Goal: Task Accomplishment & Management: Manage account settings

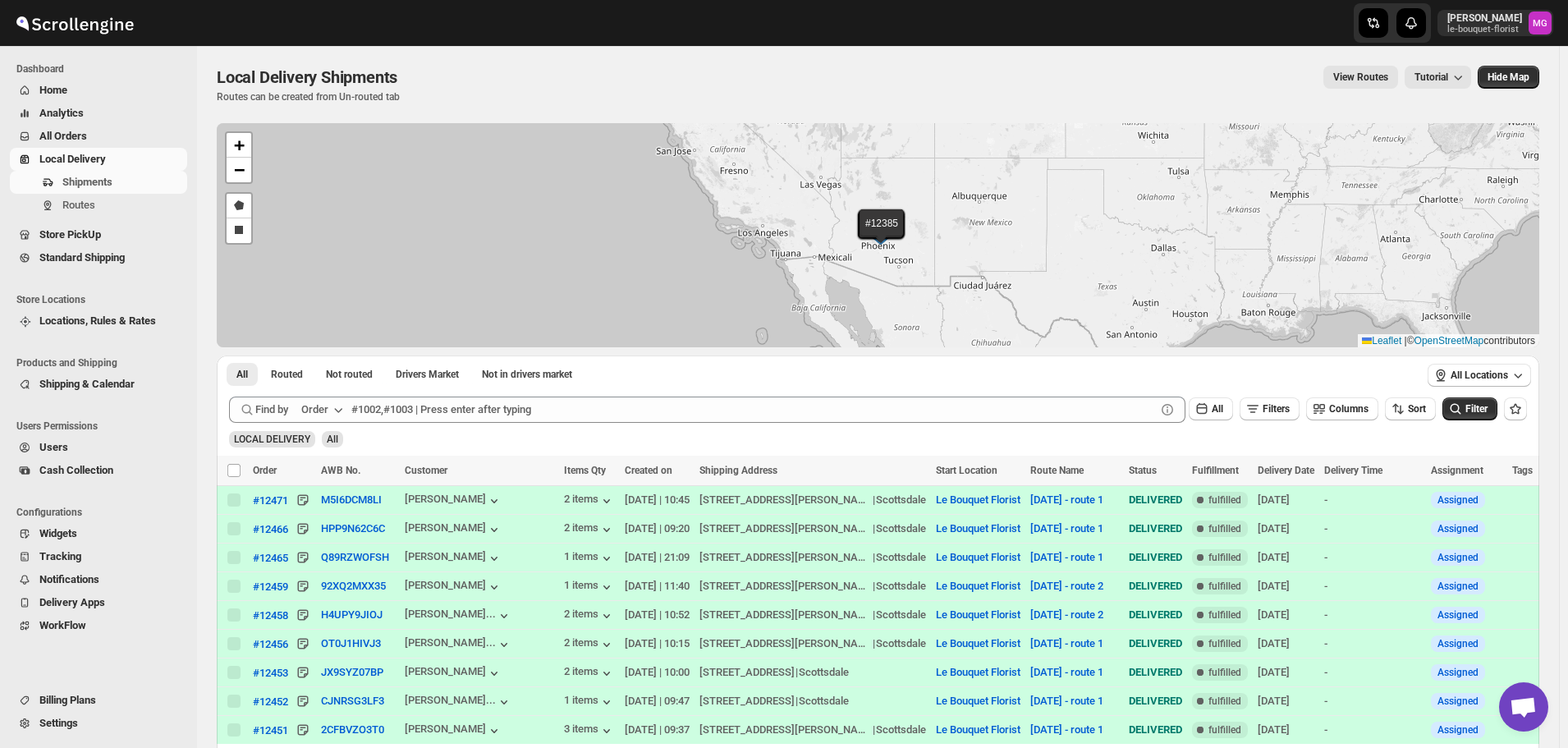
click at [135, 133] on span "All Orders" at bounding box center [112, 136] width 145 height 16
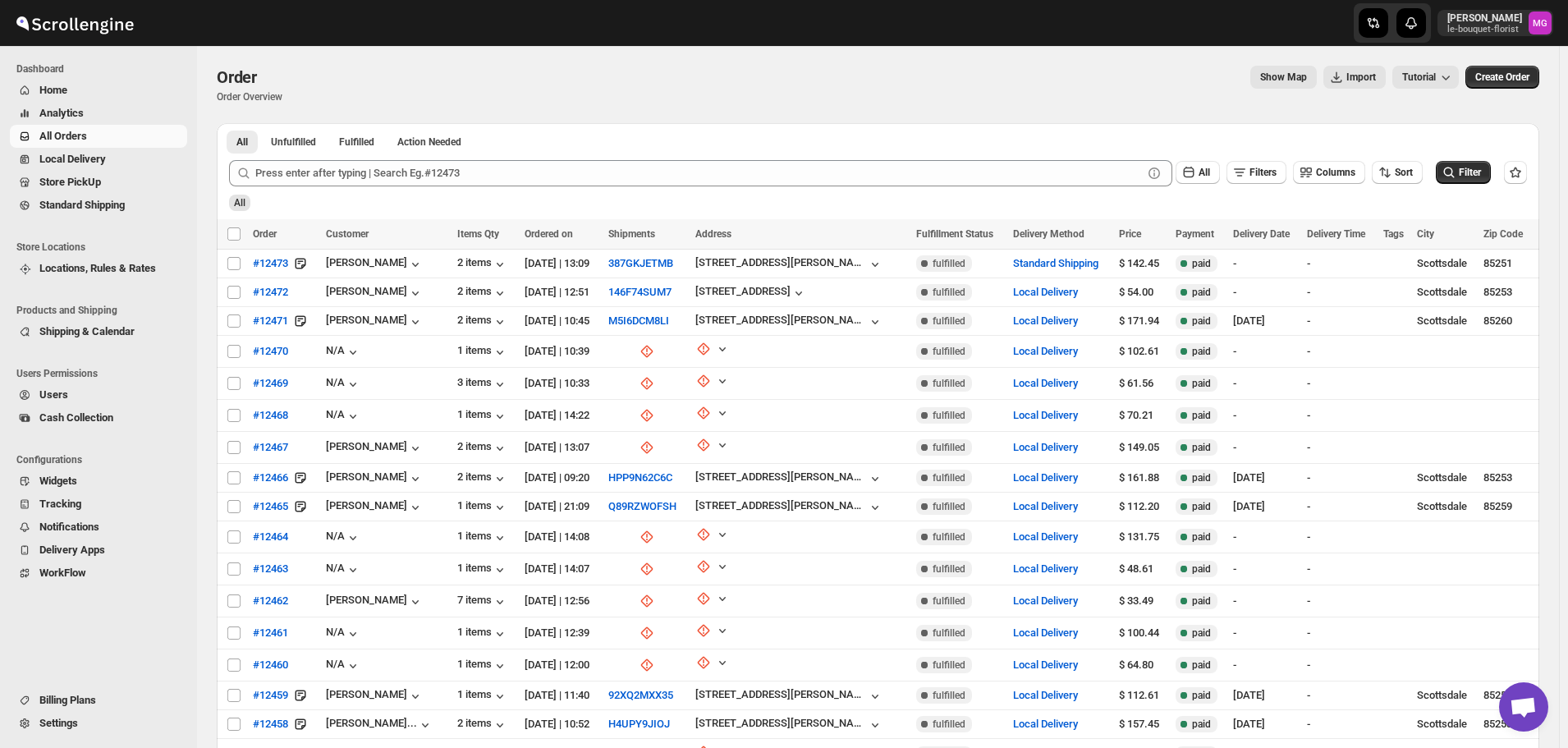
click at [1551, 302] on div "Order. This page is ready Order Order Overview Show Map Import Tutorial More ac…" at bounding box center [878, 476] width 1362 height 860
click at [278, 265] on span "#12473" at bounding box center [270, 264] width 35 height 16
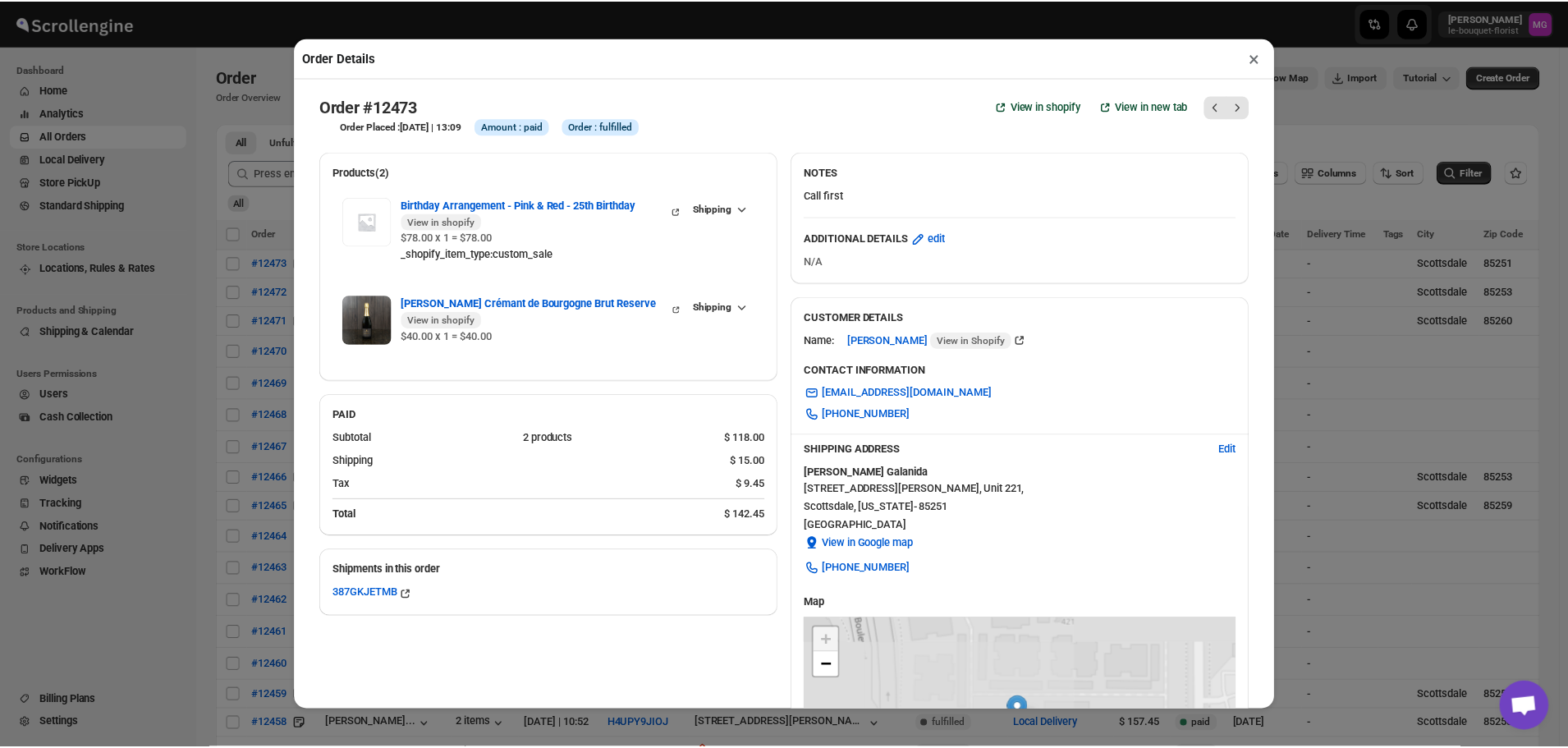
scroll to position [82, 0]
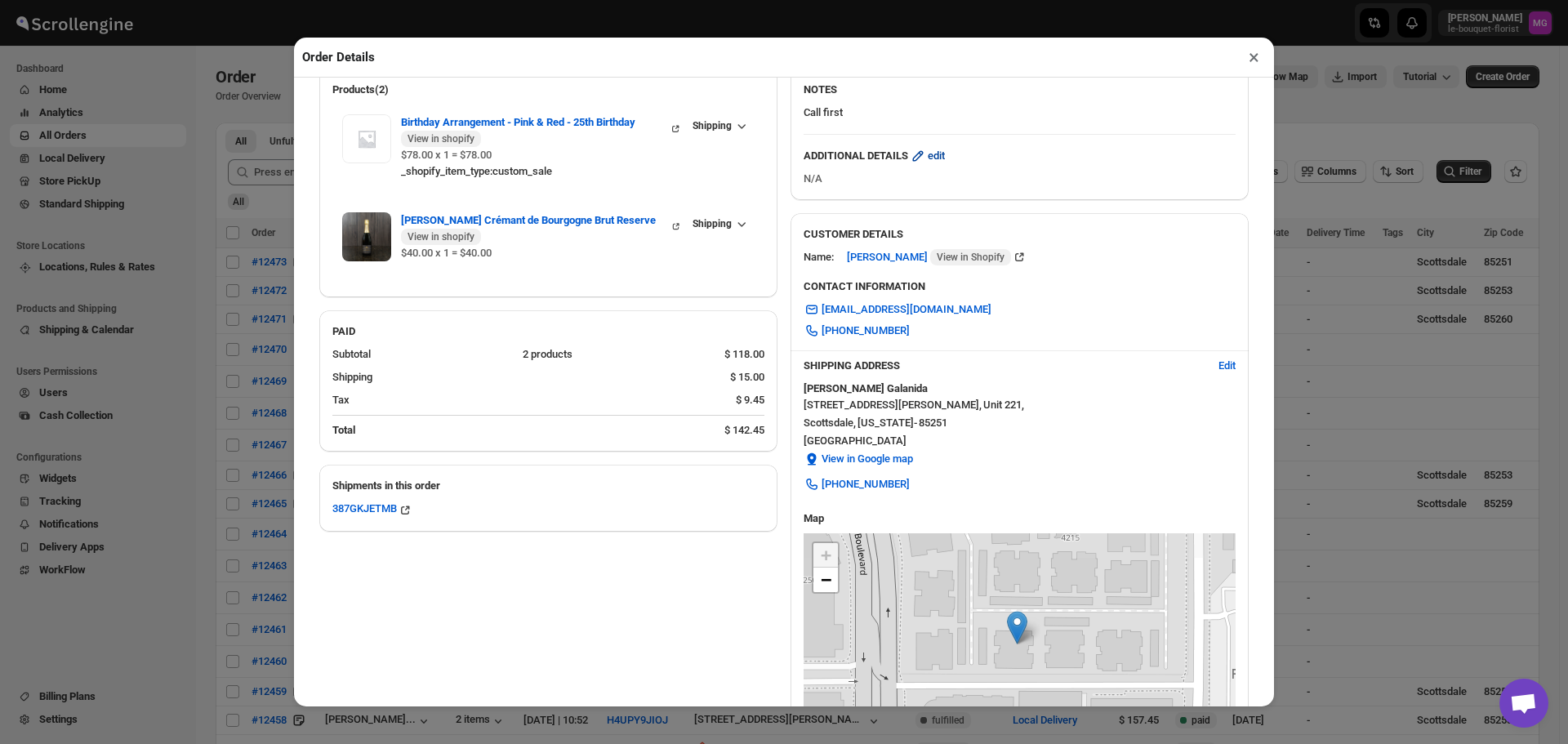
click at [924, 157] on icon "button" at bounding box center [918, 156] width 16 height 16
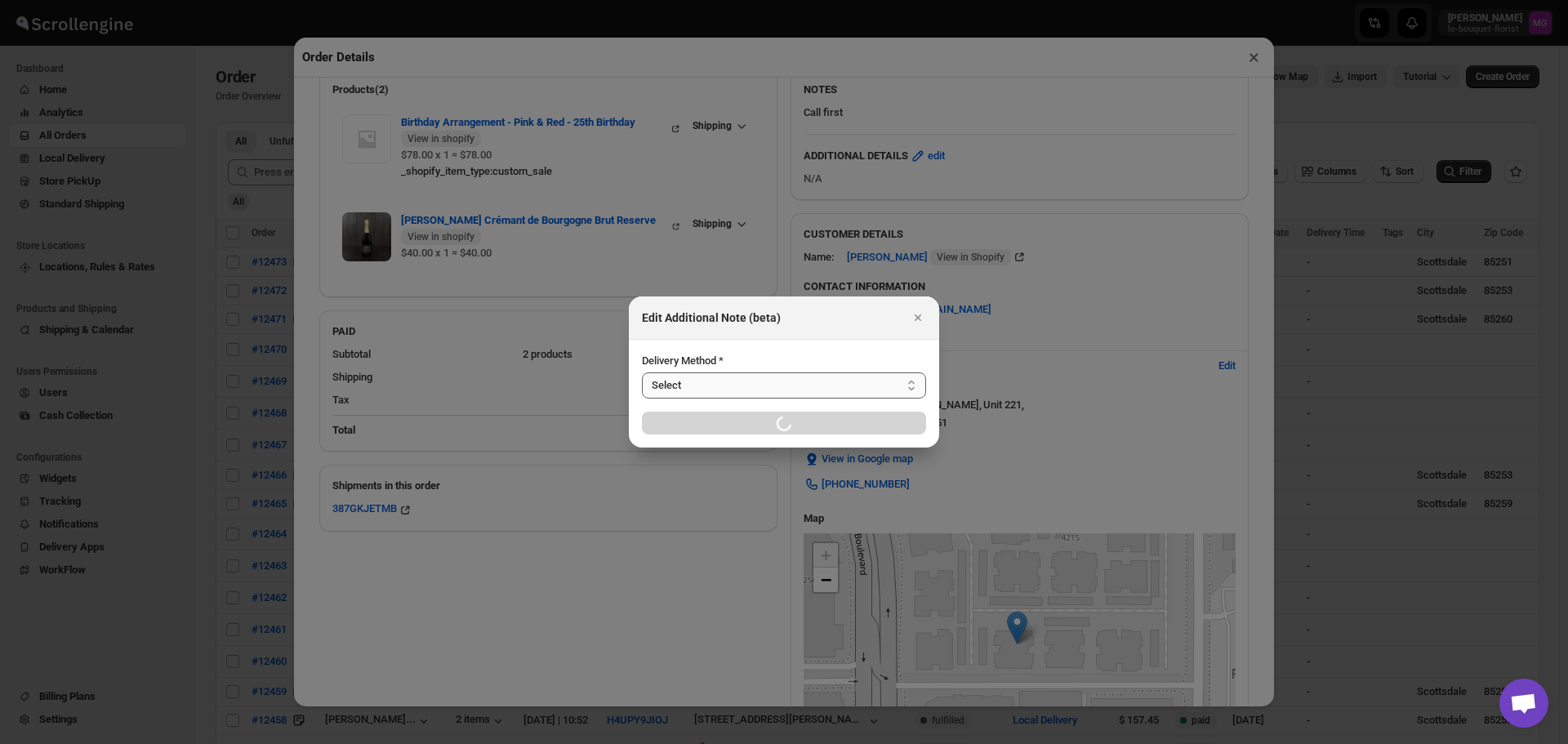
select select "LOCAL_DELIVERY"
select select "LOCATION_BASES"
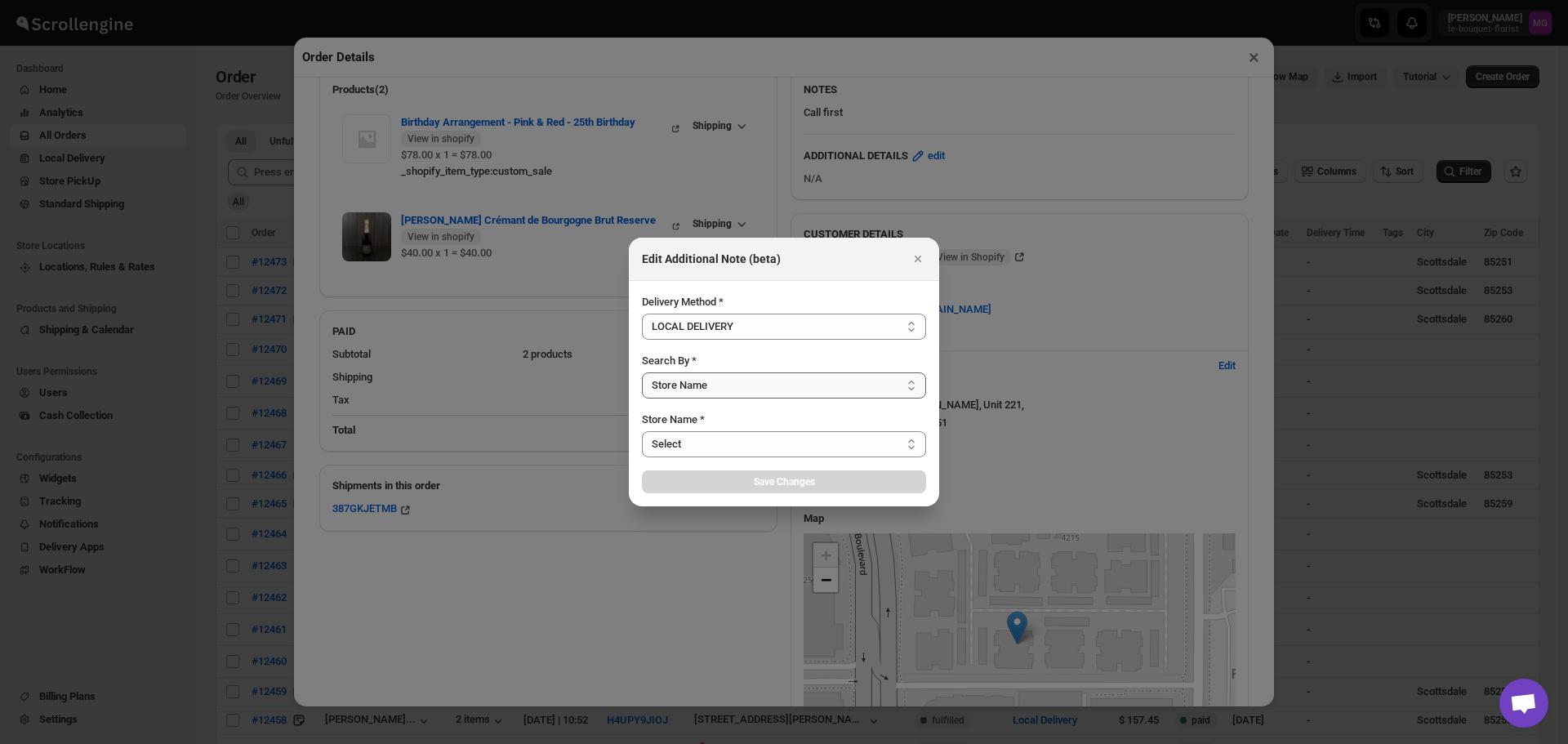
click at [696, 384] on select "Select Store Name Zip/Postal Code" at bounding box center [784, 386] width 284 height 26
select select "67182988fdd300583c220c76"
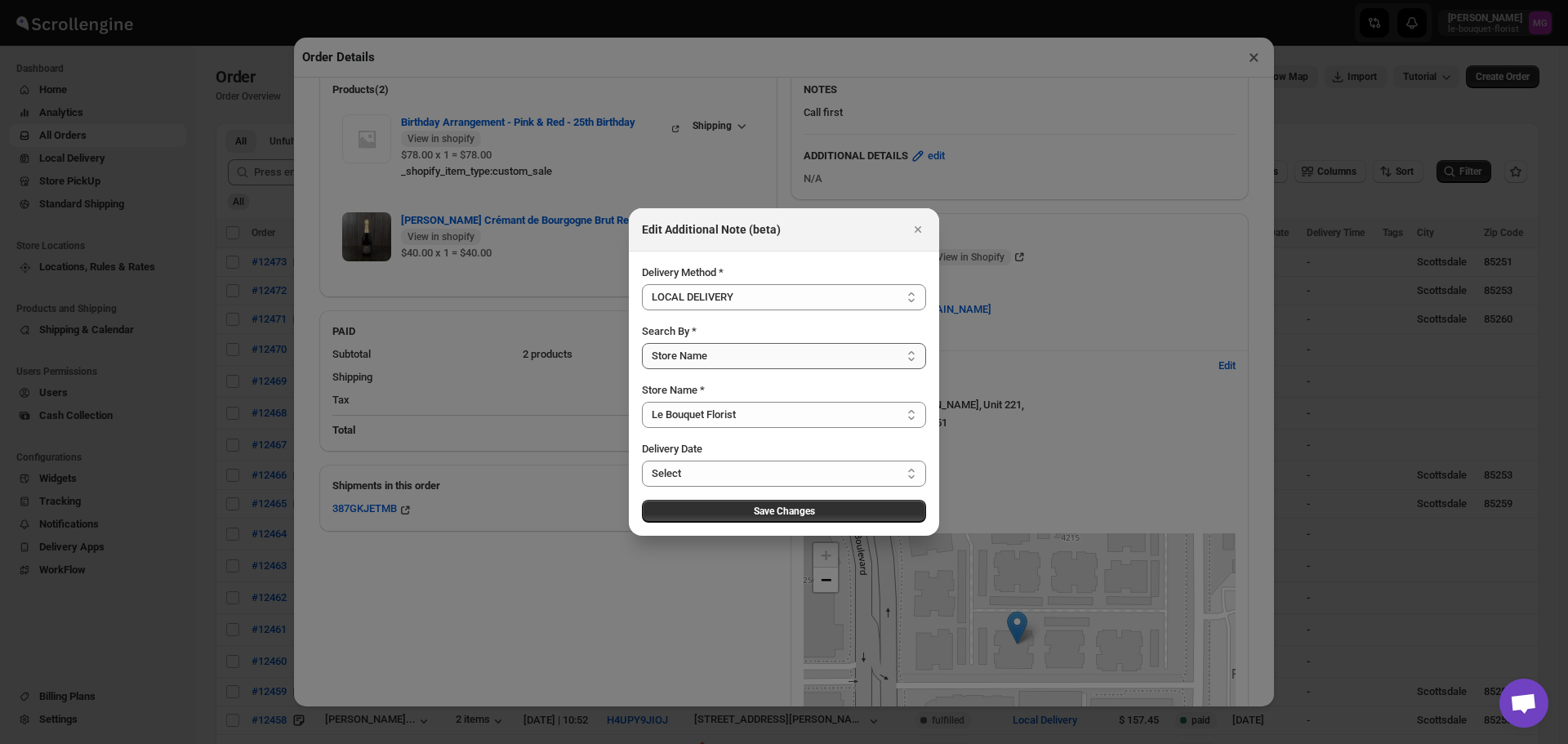
click at [642, 370] on select "Select Store Name Zip/Postal Code" at bounding box center [784, 356] width 284 height 26
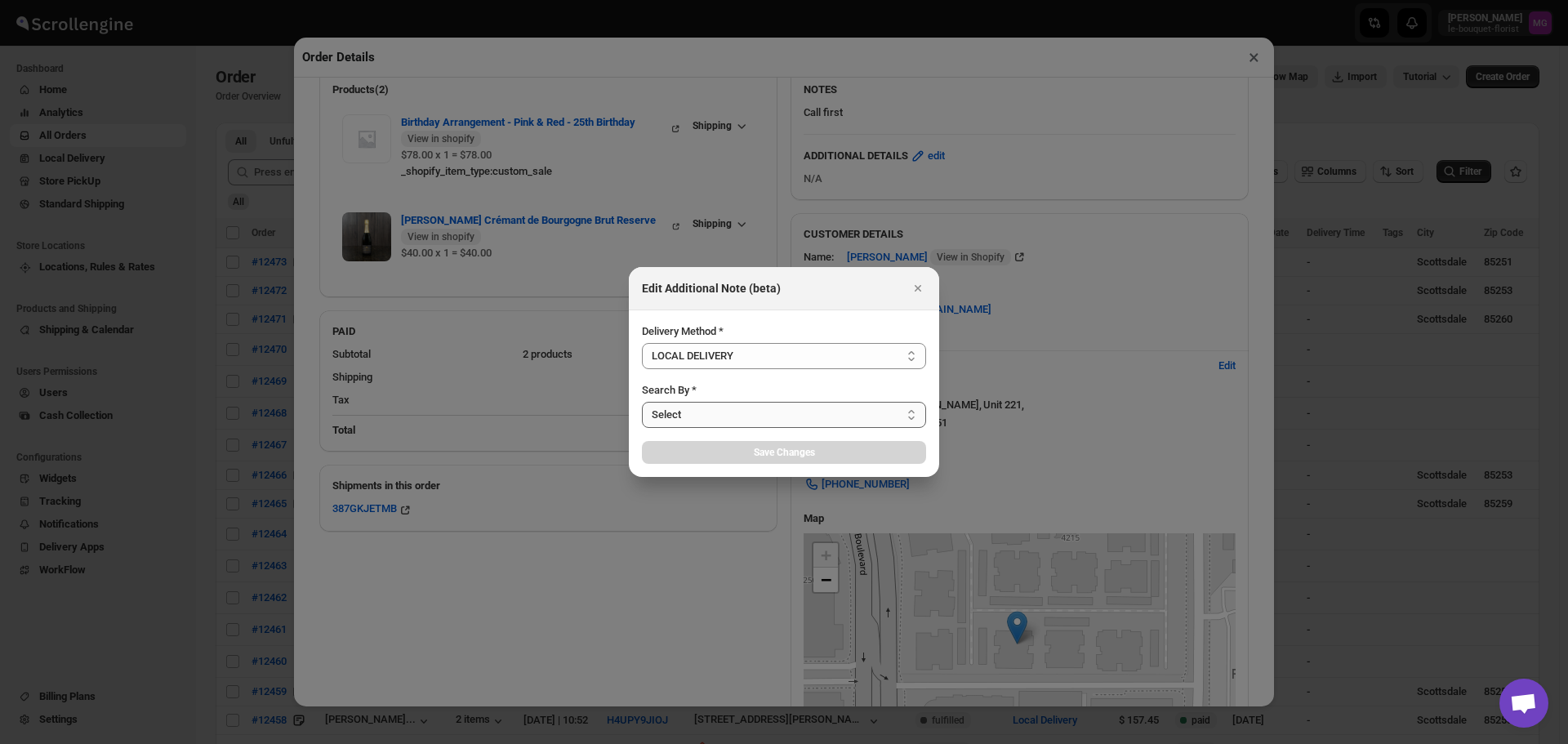
click at [701, 410] on select "Select Store Name Zip/Postal Code" at bounding box center [784, 415] width 284 height 26
select select "LOCATION_BASES"
click at [642, 402] on select "Select Store Name Zip/Postal Code" at bounding box center [784, 415] width 284 height 26
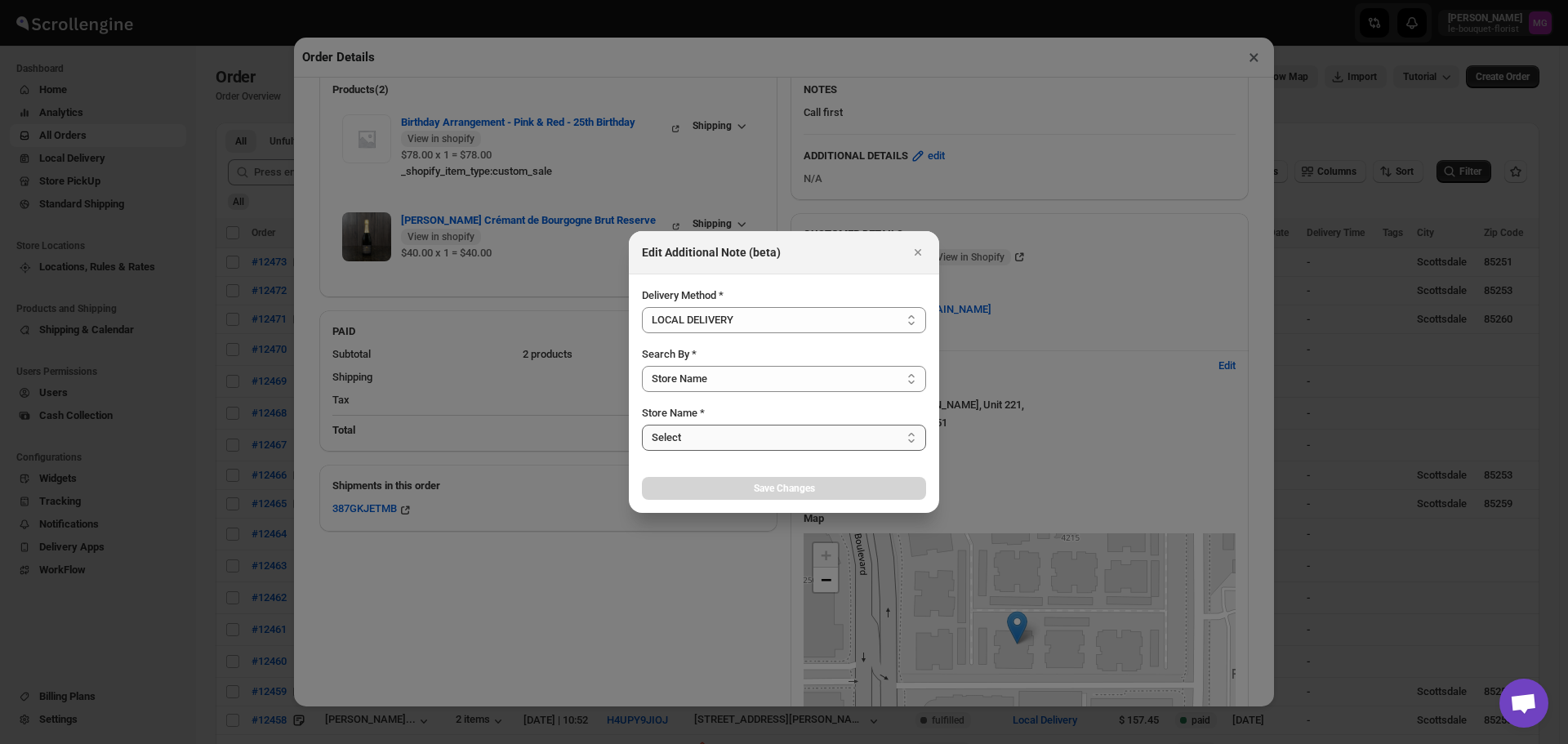
click at [694, 441] on select "Select Le Bouquet Florist" at bounding box center [784, 438] width 284 height 26
select select "67182988fdd300583c220c76"
click at [642, 425] on select "Select Le Bouquet Florist" at bounding box center [784, 438] width 284 height 26
select select "67182988fdd300583c220c76"
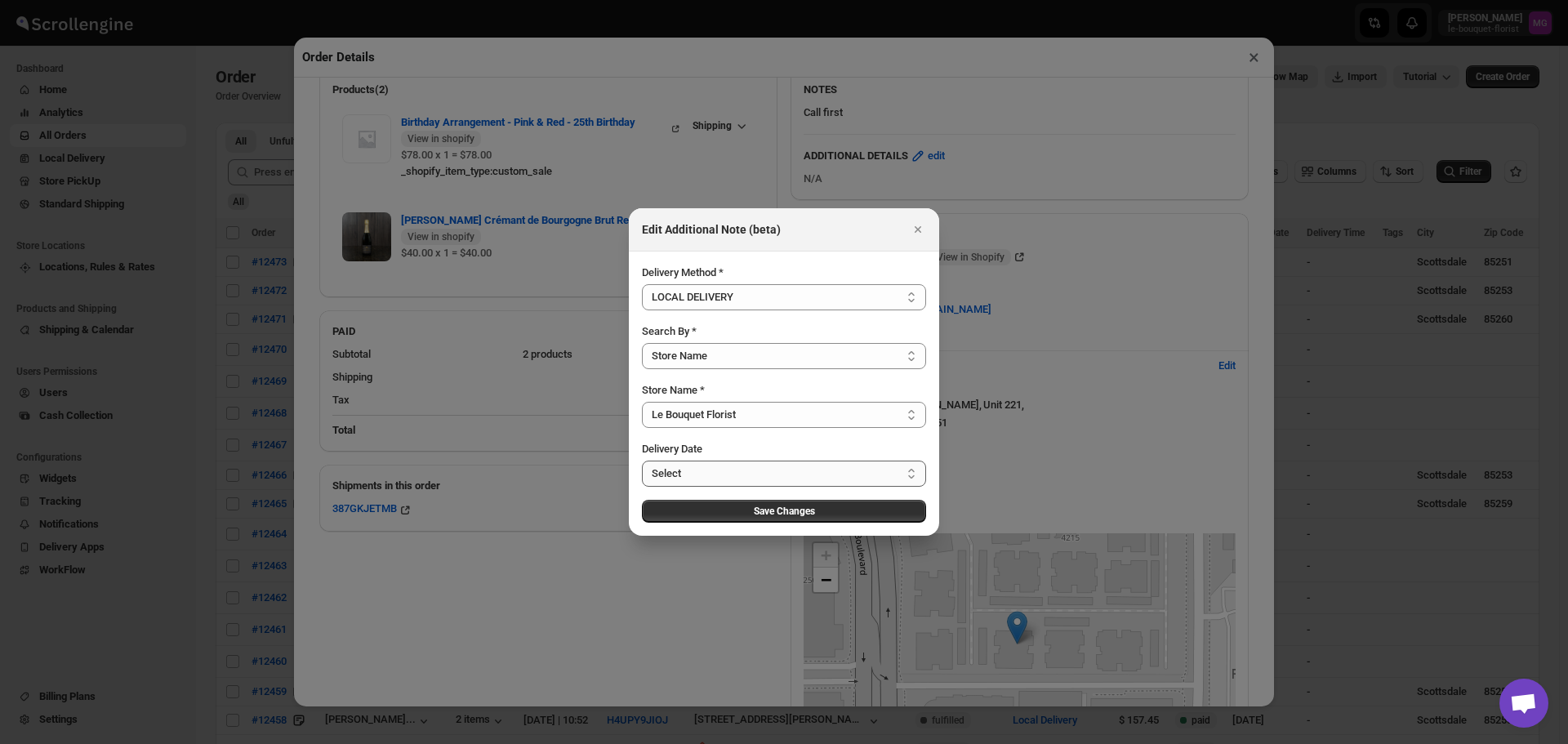
click at [718, 473] on select "Select [DATE] [DATE] [DATE] [DATE] [DATE] [DATE] [DATE] [DATE] [DATE] [DATE] [D…" at bounding box center [784, 473] width 284 height 26
click at [733, 475] on select "Select [DATE] [DATE] [DATE] [DATE] [DATE] [DATE] [DATE] [DATE] [DATE] [DATE] [D…" at bounding box center [784, 473] width 284 height 26
click at [732, 475] on select "Select [DATE] [DATE] [DATE] [DATE] [DATE] [DATE] [DATE] [DATE] [DATE] [DATE] [D…" at bounding box center [784, 473] width 284 height 26
click at [774, 456] on div "Delivery Date" at bounding box center [784, 449] width 284 height 16
click at [759, 468] on select "Select [DATE] [DATE] [DATE] [DATE] [DATE] [DATE] [DATE] [DATE] [DATE] [DATE] [D…" at bounding box center [784, 473] width 284 height 26
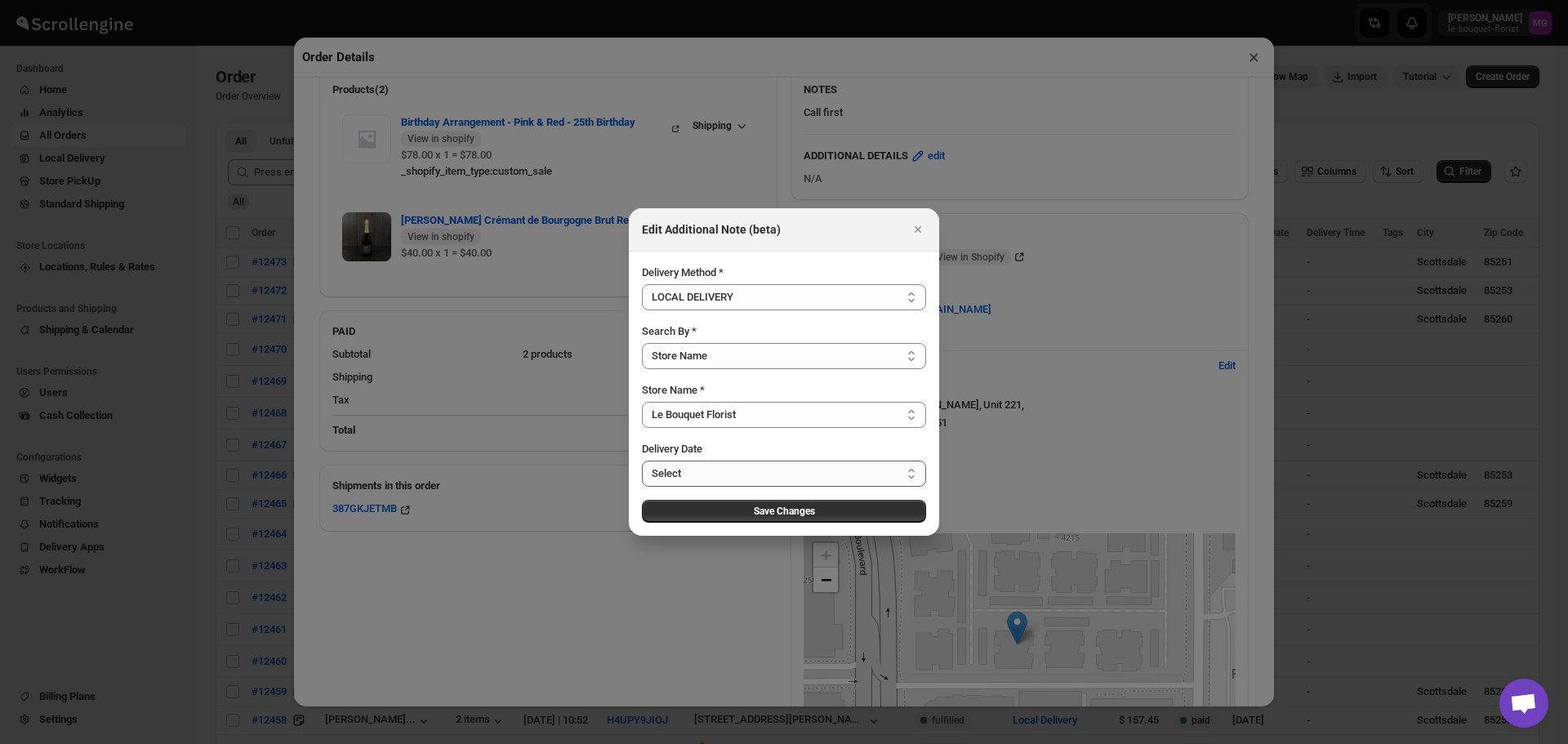
select select "[DATE]"
click at [642, 460] on select "Select [DATE] [DATE] [DATE] [DATE] [DATE] [DATE] [DATE] [DATE] [DATE] [DATE] [D…" at bounding box center [784, 473] width 284 height 26
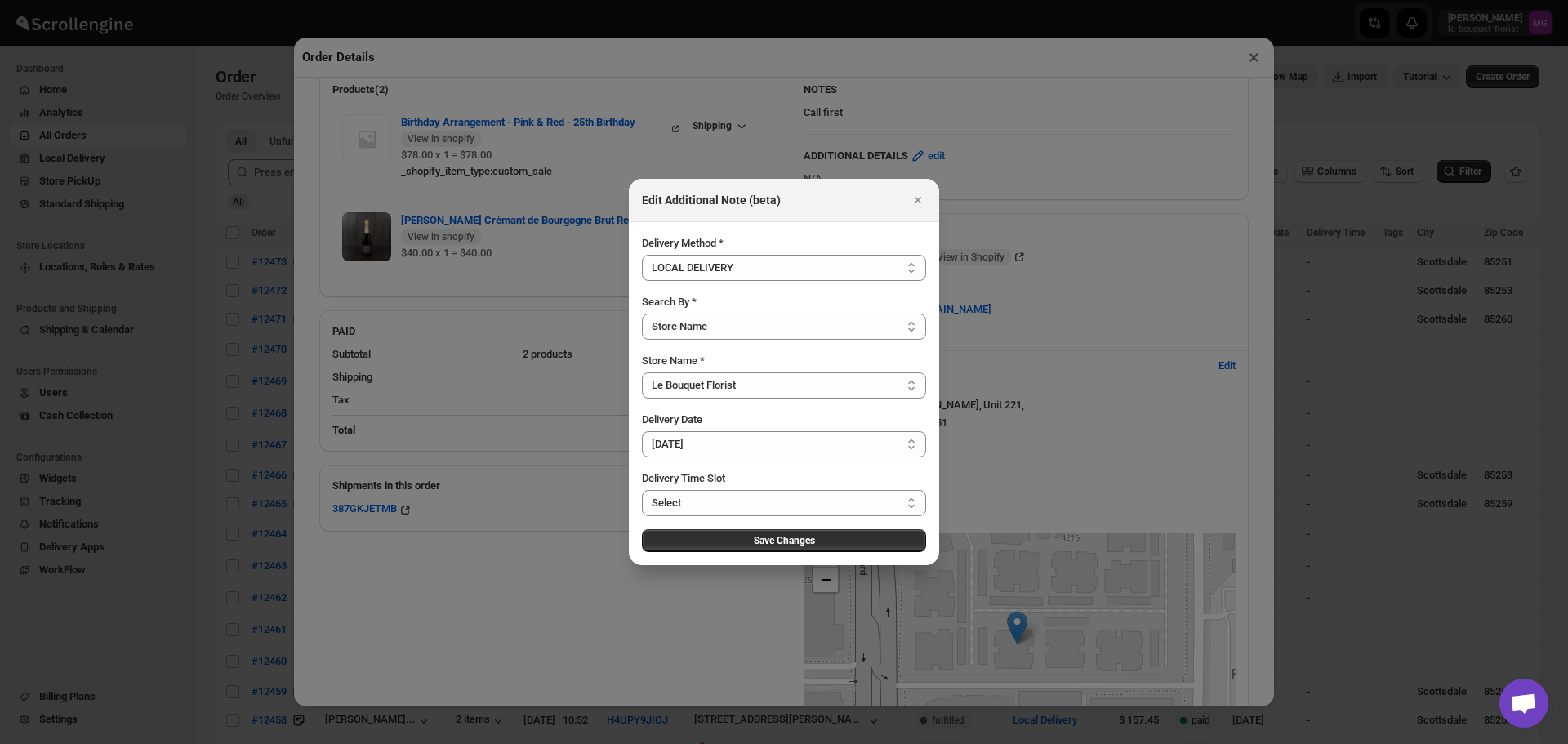
click at [759, 540] on span "Save Changes" at bounding box center [784, 540] width 61 height 13
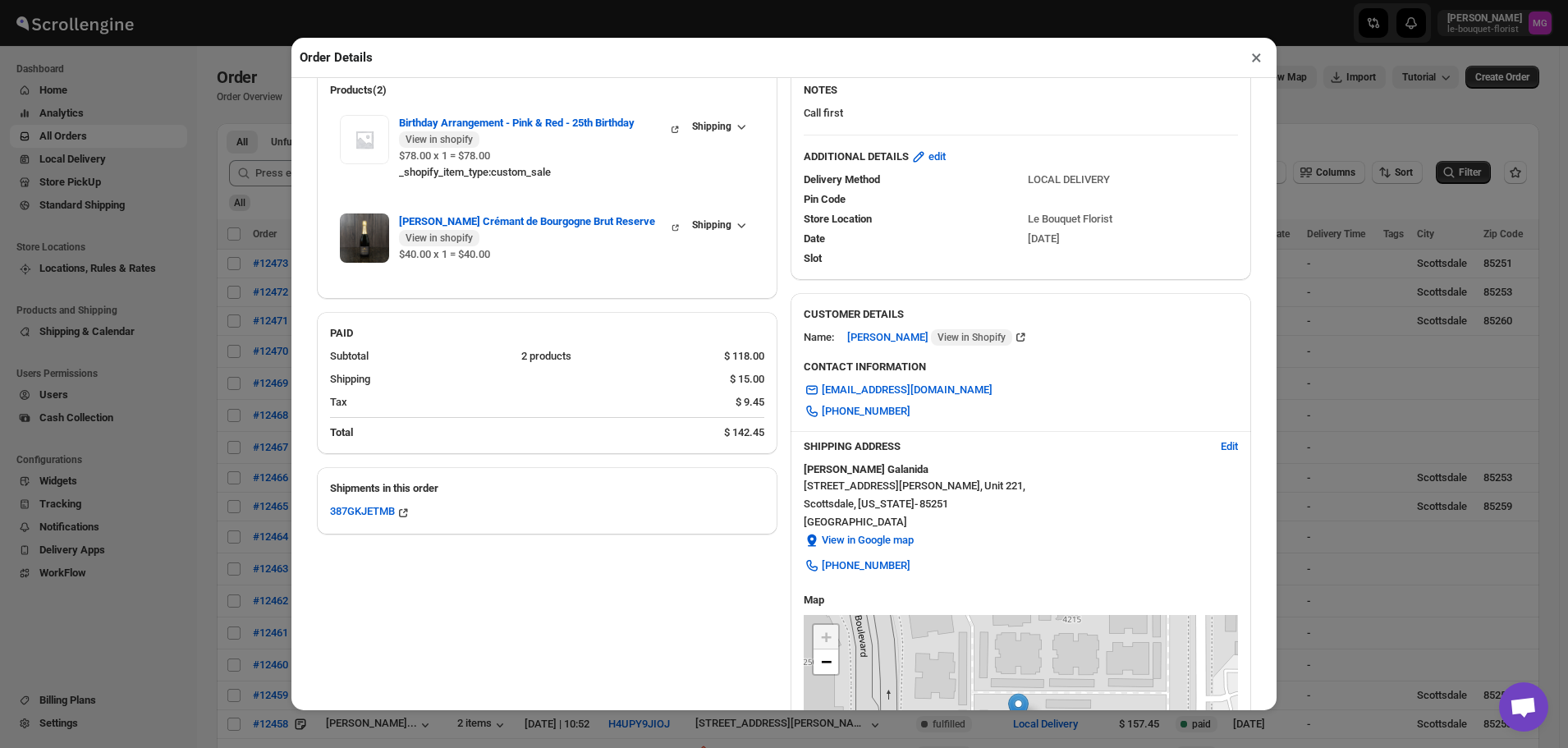
click at [1248, 59] on button "×" at bounding box center [1257, 58] width 24 height 23
